Goal: Task Accomplishment & Management: Manage account settings

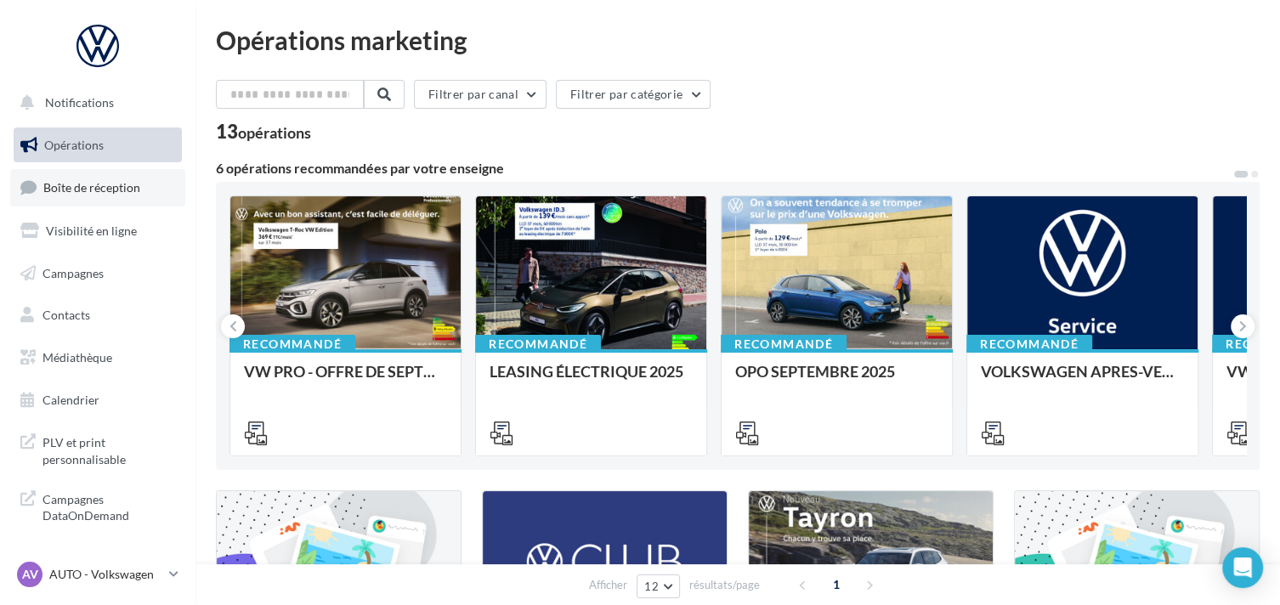
click at [74, 175] on link "Boîte de réception" at bounding box center [97, 187] width 175 height 37
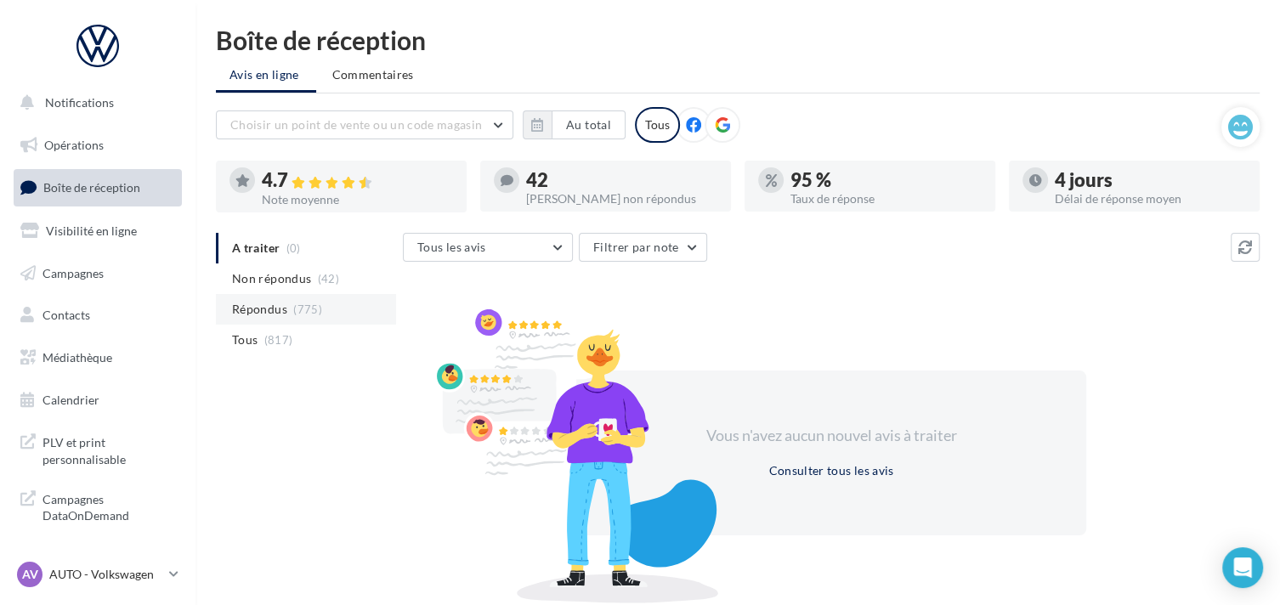
click at [232, 303] on span "Répondus" at bounding box center [259, 309] width 55 height 17
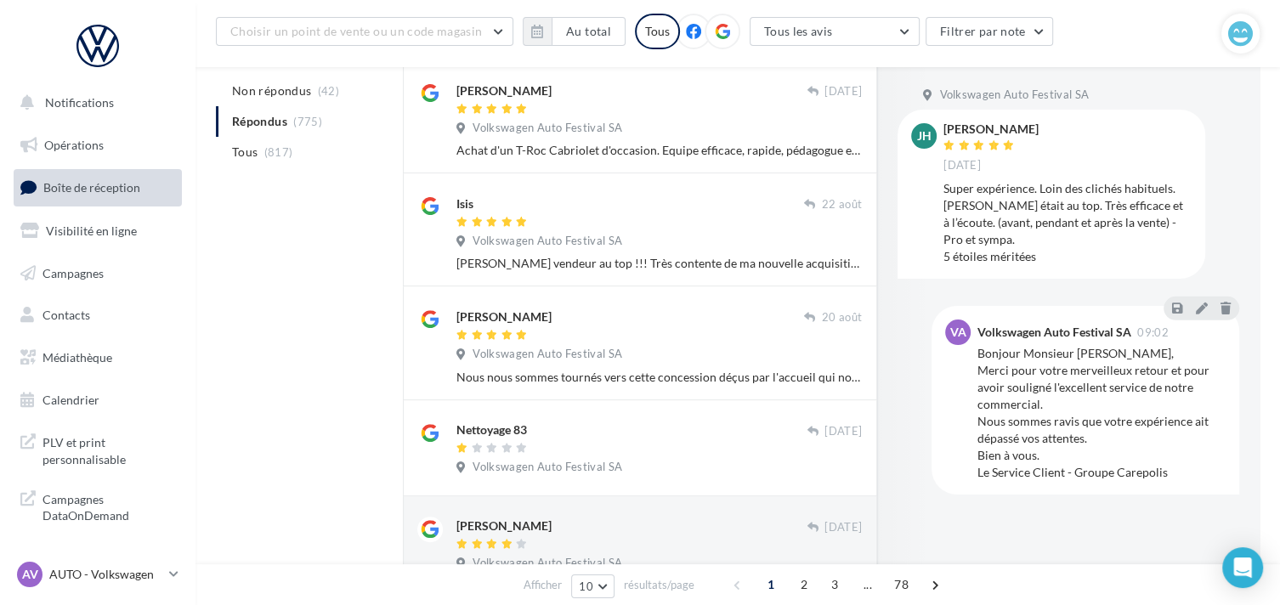
scroll to position [340, 0]
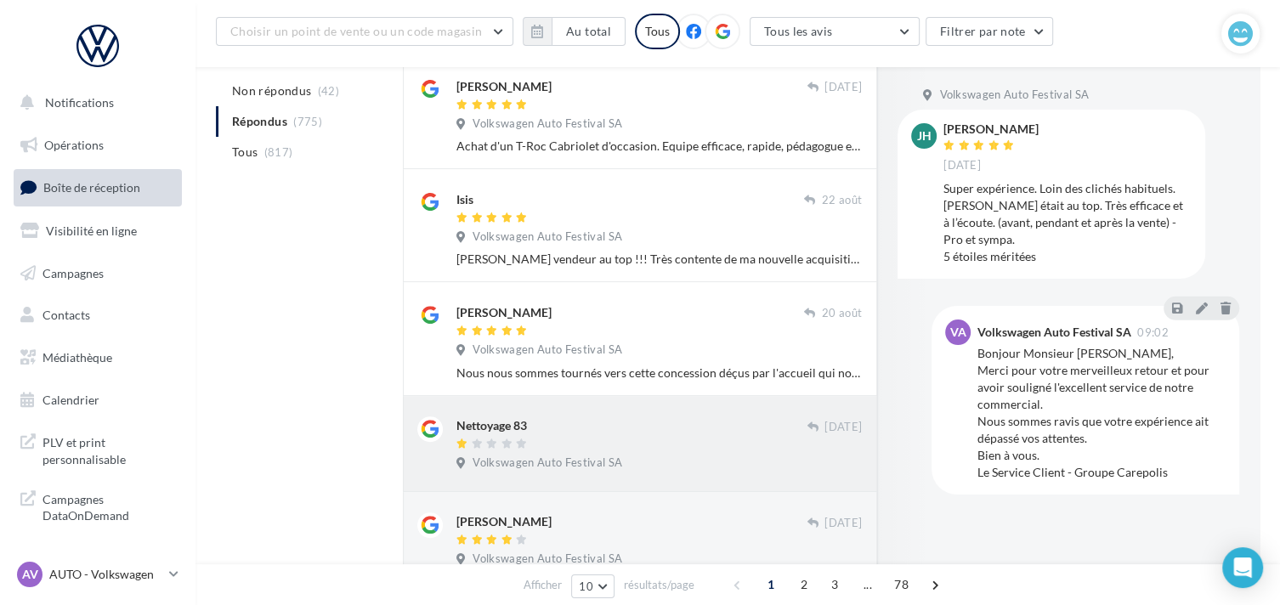
click at [654, 449] on div at bounding box center [632, 445] width 350 height 14
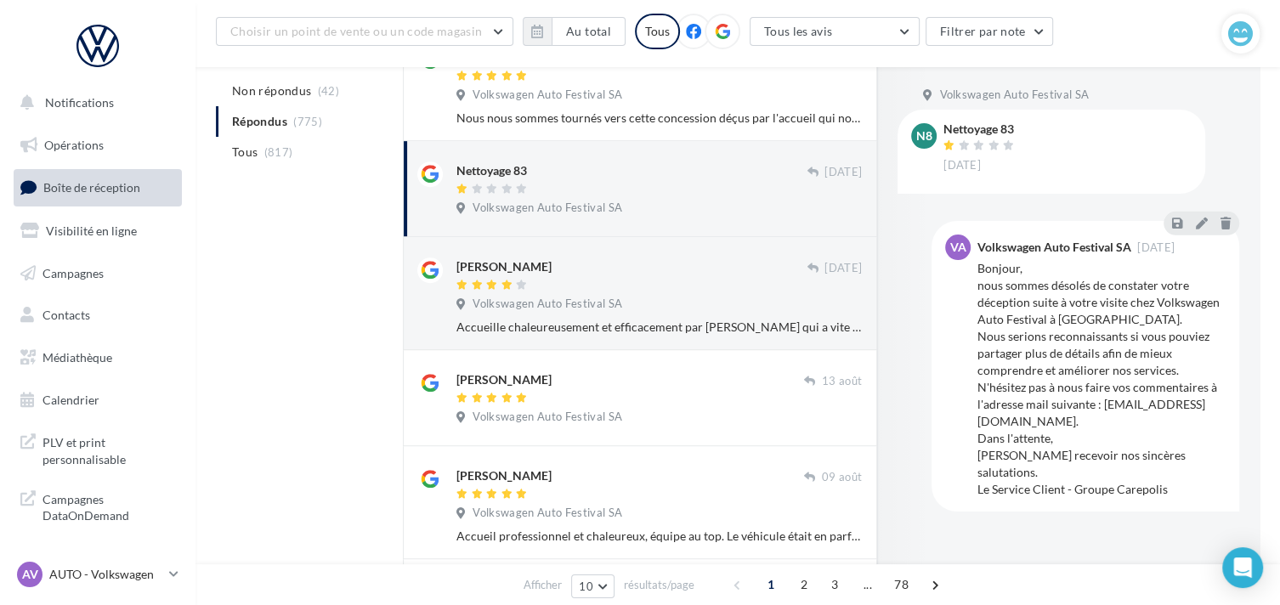
scroll to position [680, 0]
